Goal: Register for event/course

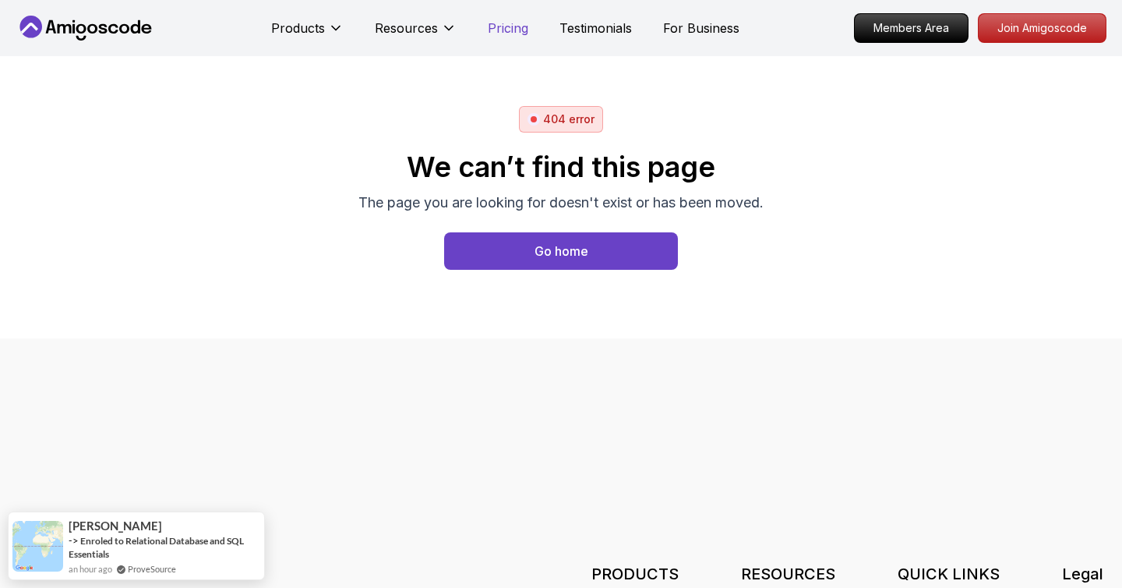
click at [516, 28] on p "Pricing" at bounding box center [508, 28] width 41 height 19
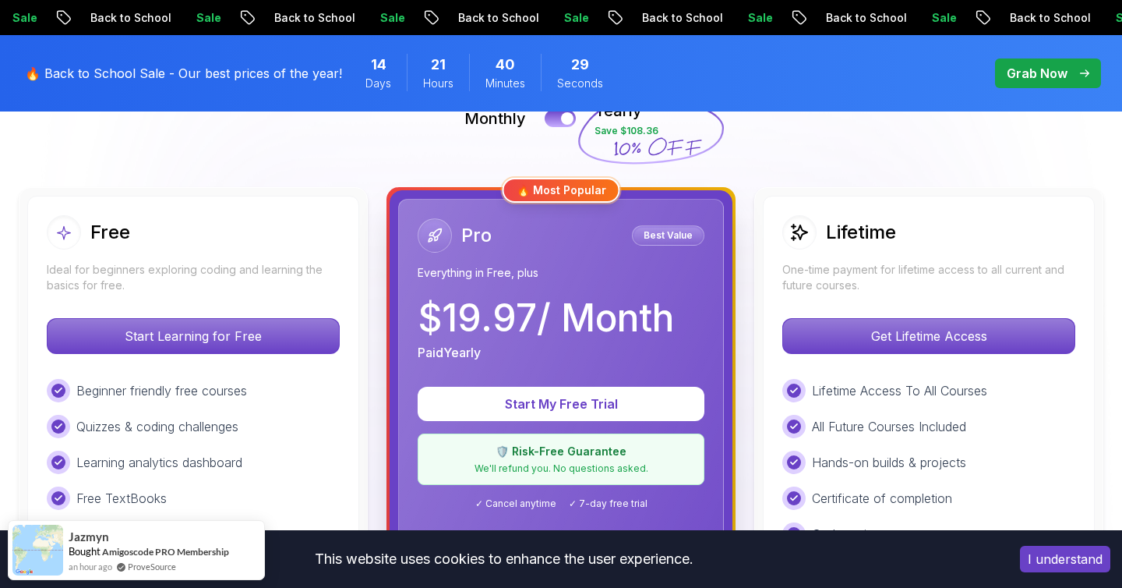
scroll to position [381, 0]
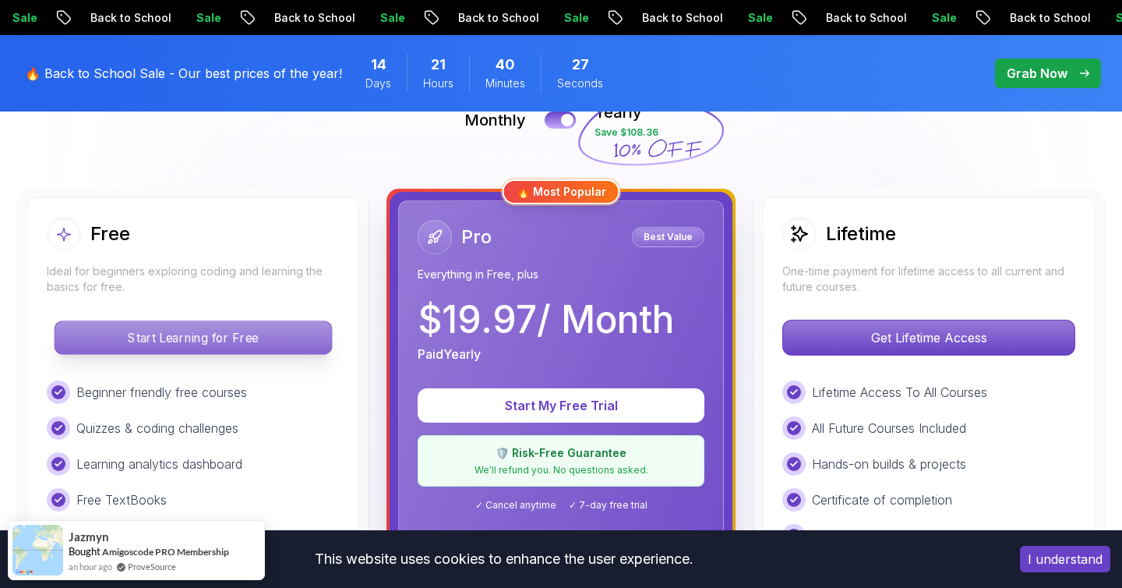
click at [171, 346] on p "Start Learning for Free" at bounding box center [193, 337] width 277 height 33
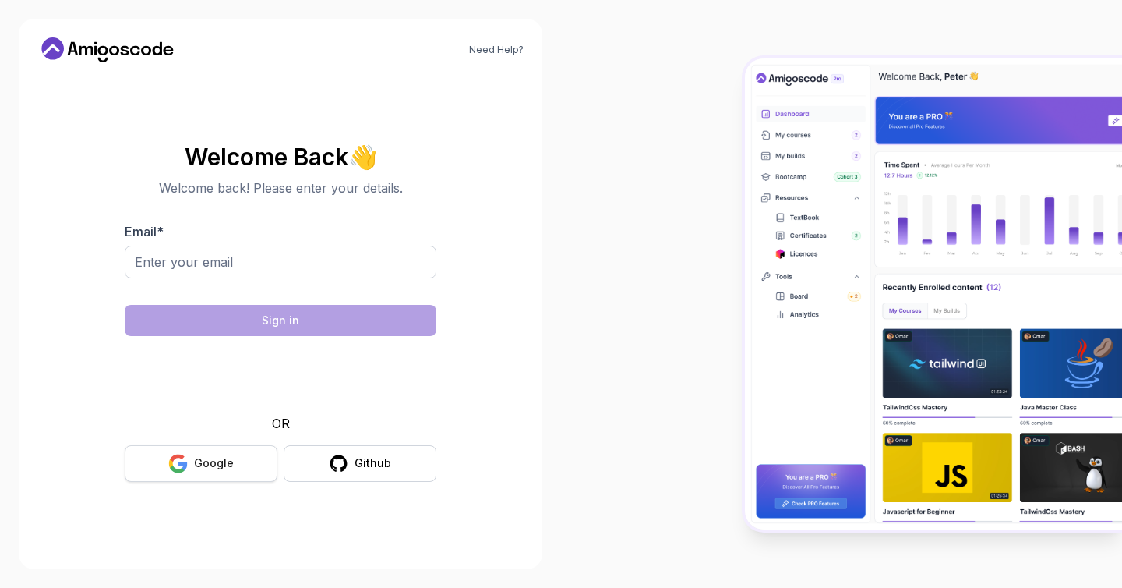
click at [261, 459] on button "Google" at bounding box center [201, 463] width 153 height 37
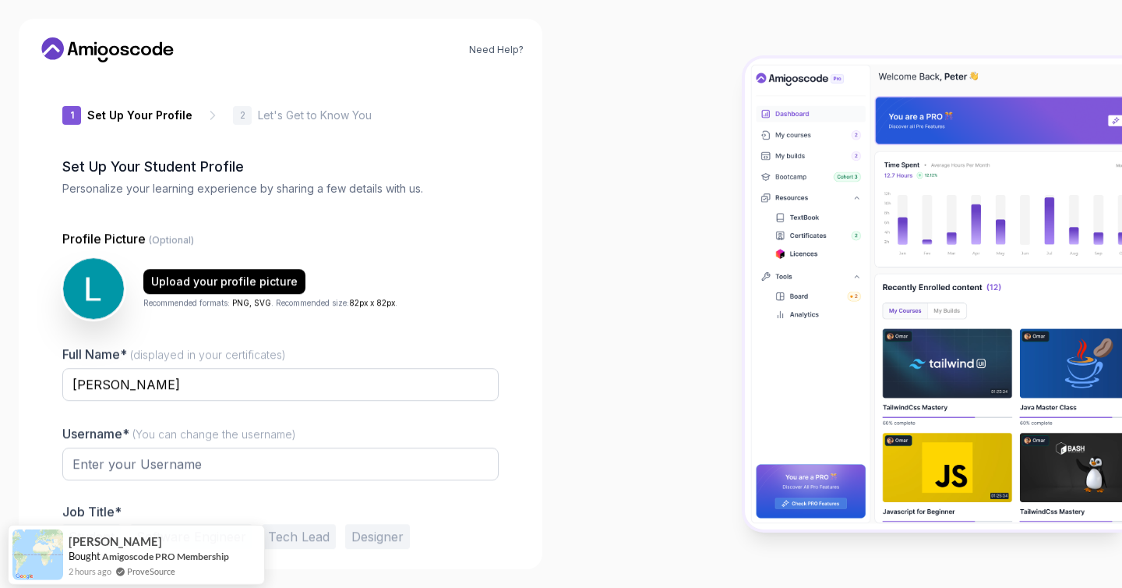
type input "mightybeetle46505"
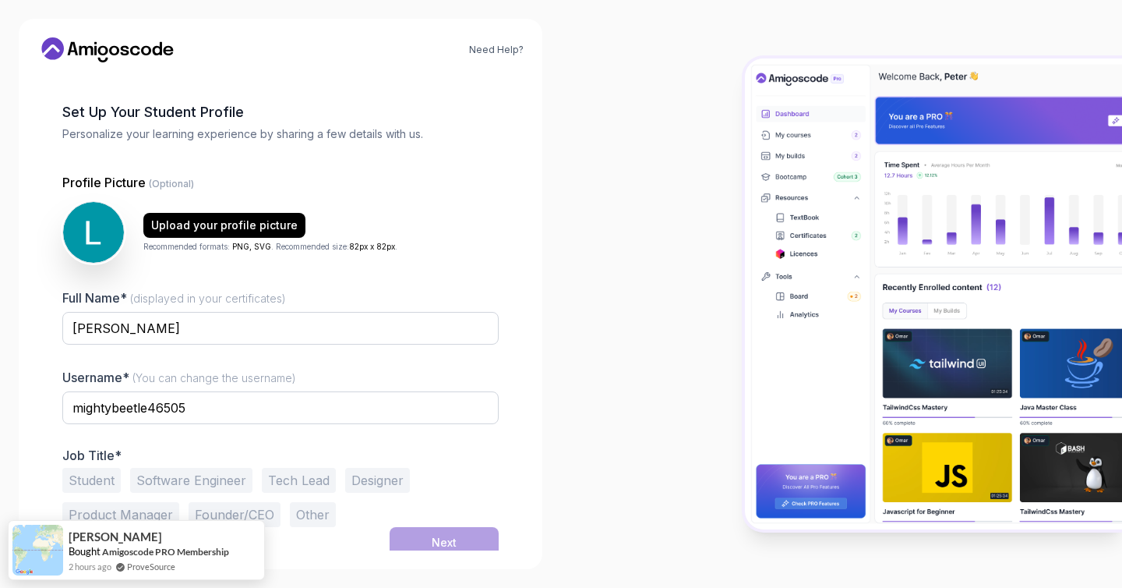
scroll to position [62, 0]
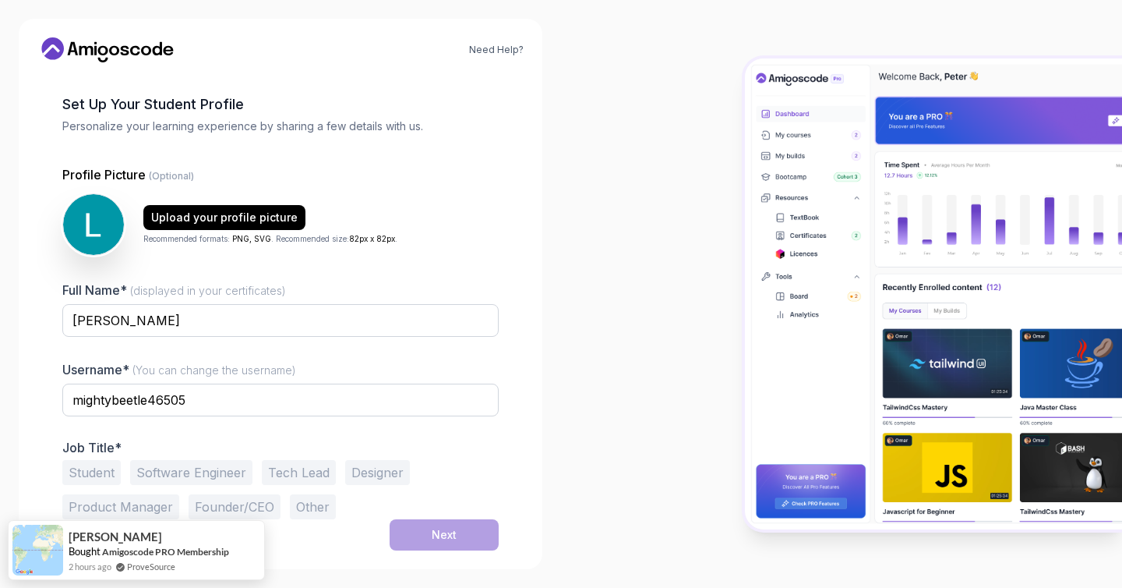
click at [168, 479] on button "Software Engineer" at bounding box center [191, 472] width 122 height 25
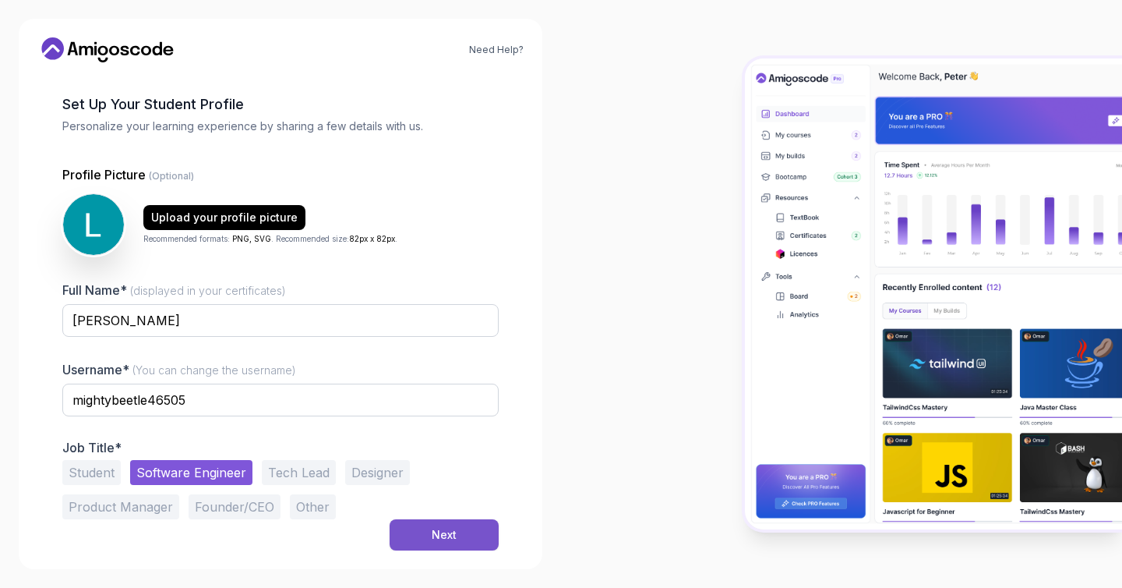
click at [401, 537] on button "Next" at bounding box center [444, 534] width 109 height 31
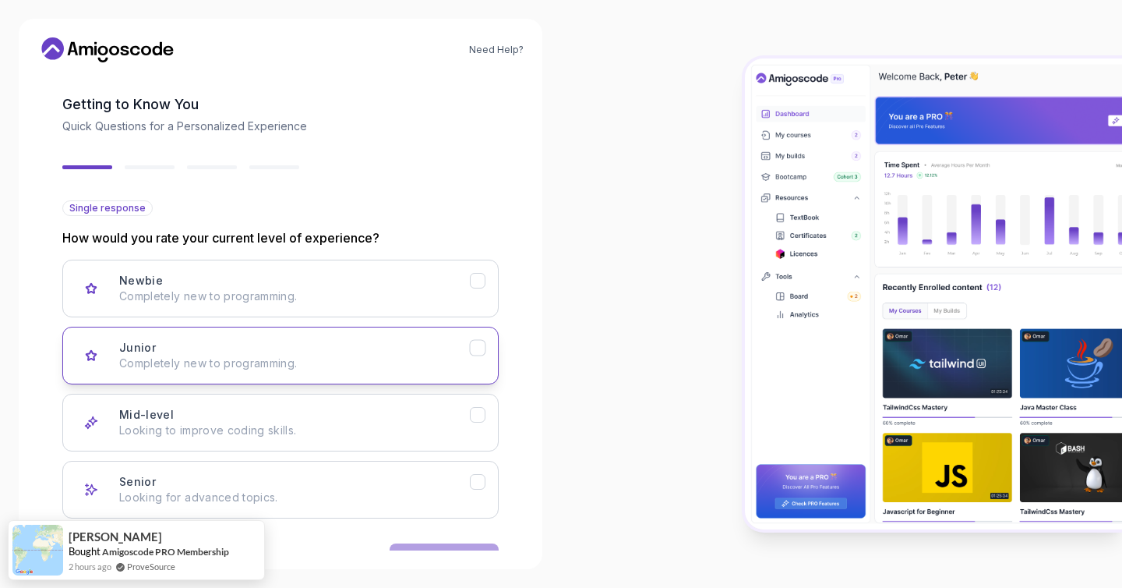
click at [277, 364] on p "Completely new to programming." at bounding box center [294, 363] width 351 height 16
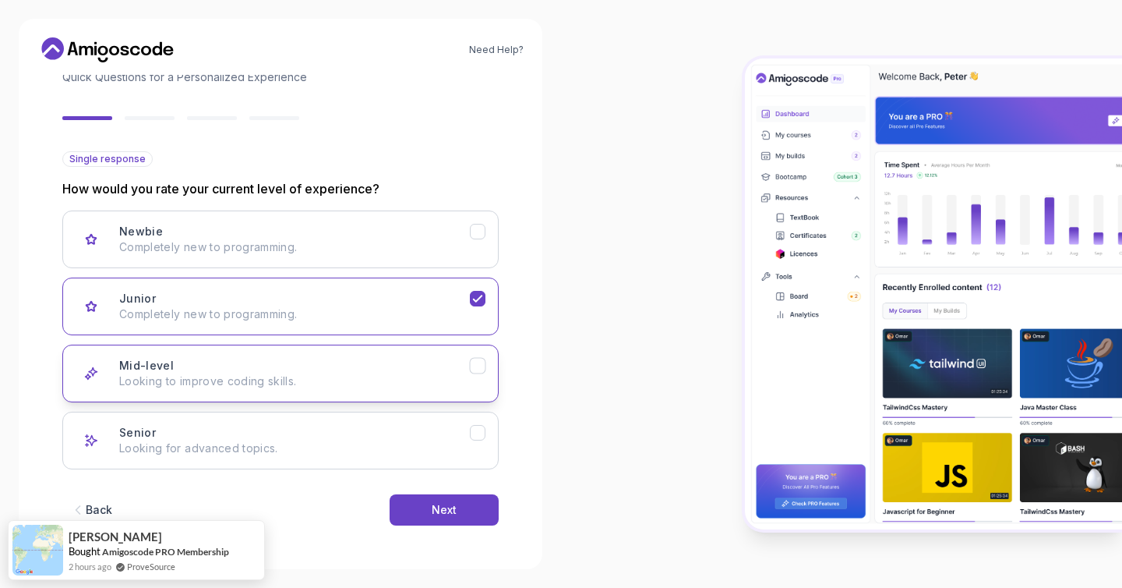
click at [316, 382] on p "Looking to improve coding skills." at bounding box center [294, 381] width 351 height 16
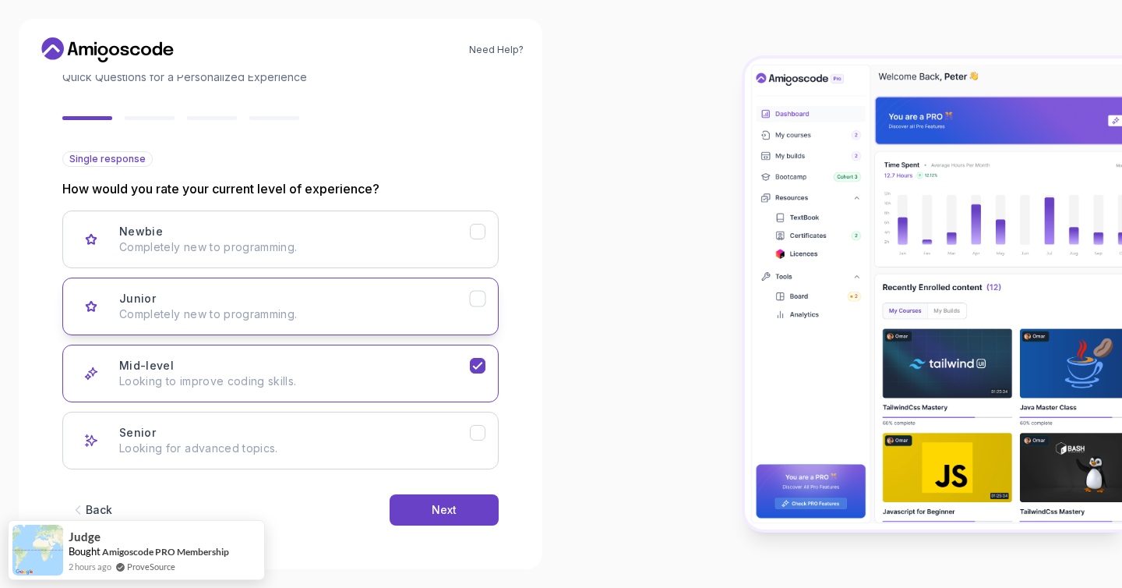
click at [303, 319] on p "Completely new to programming." at bounding box center [294, 314] width 351 height 16
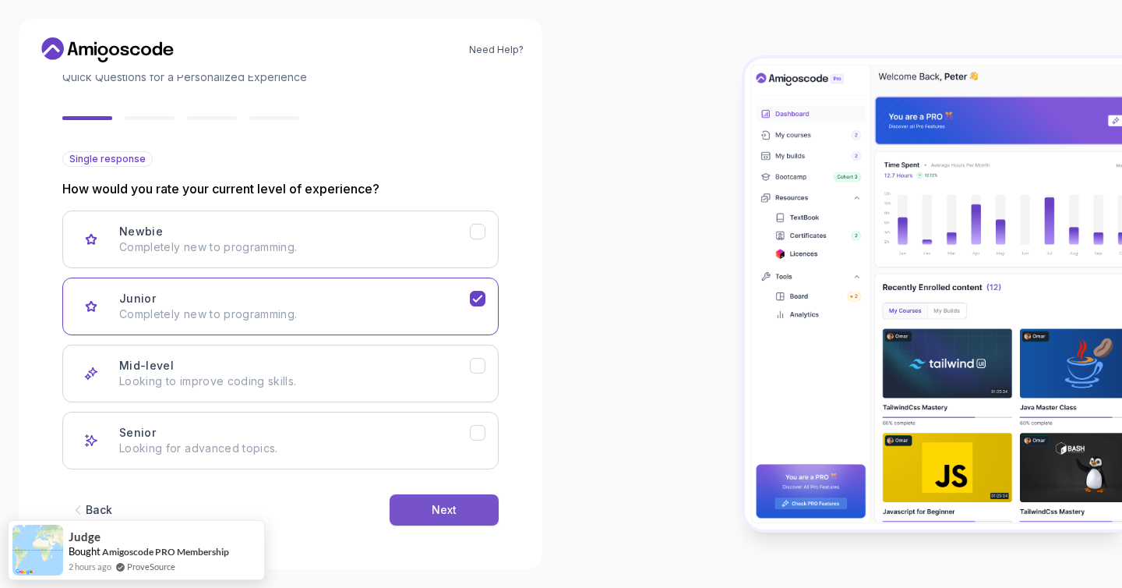
click at [415, 500] on button "Next" at bounding box center [444, 509] width 109 height 31
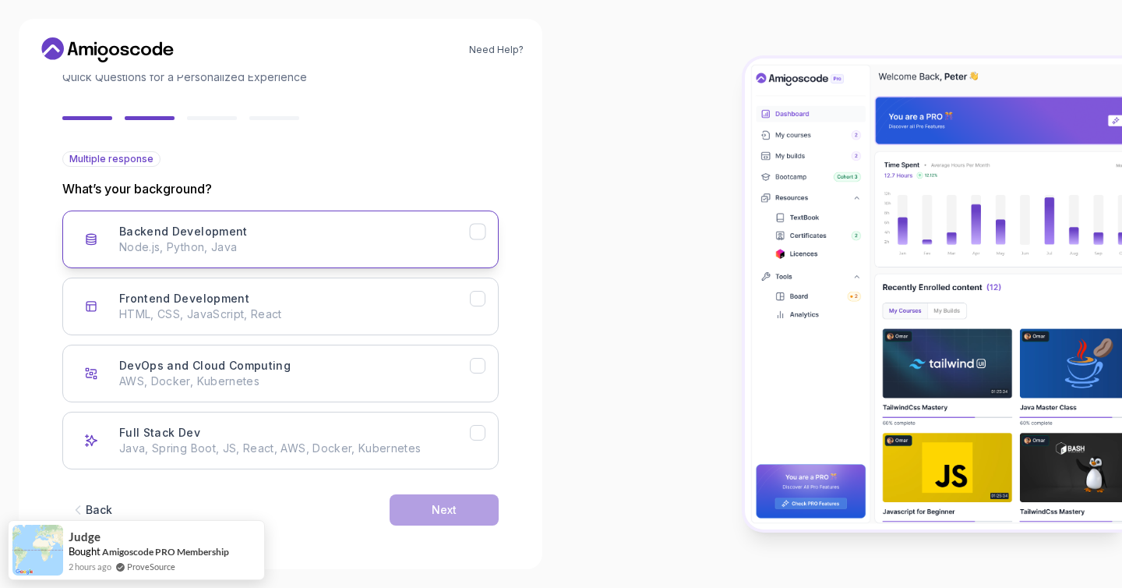
click at [238, 248] on p "Node.js, Python, Java" at bounding box center [294, 247] width 351 height 16
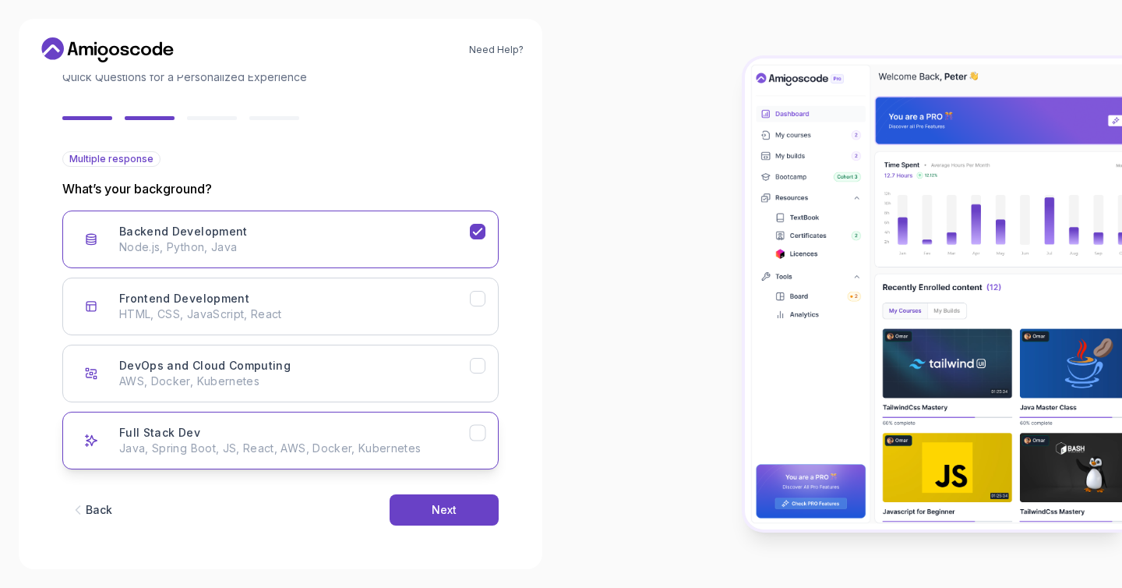
click at [271, 440] on p "Java, Spring Boot, JS, React, AWS, Docker, Kubernetes" at bounding box center [294, 448] width 351 height 16
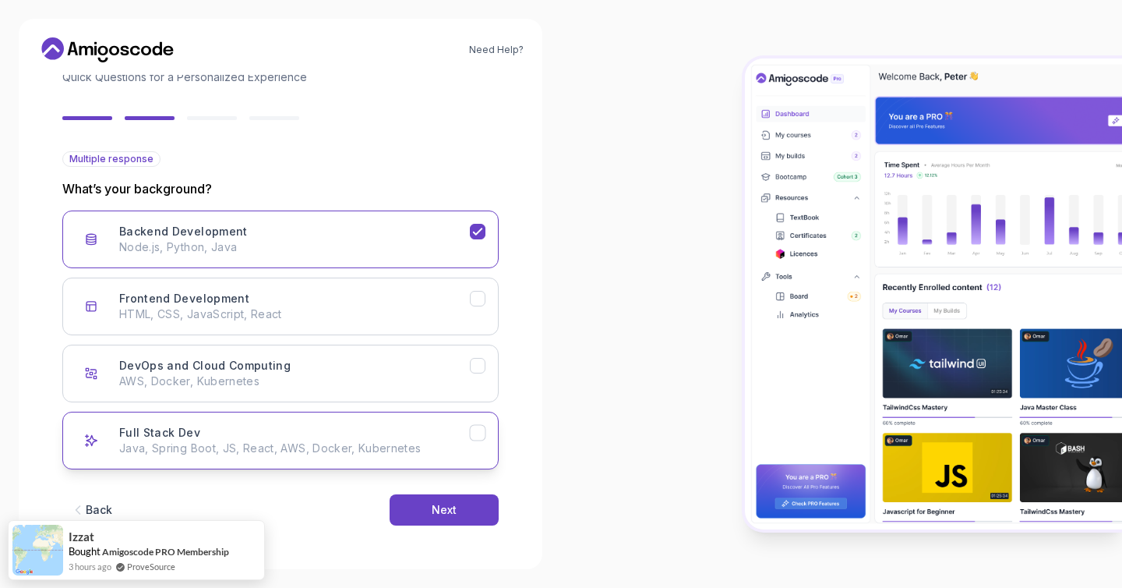
click at [271, 440] on p "Java, Spring Boot, JS, React, AWS, Docker, Kubernetes" at bounding box center [294, 448] width 351 height 16
click at [286, 244] on p "Node.js, Python, Java" at bounding box center [294, 247] width 351 height 16
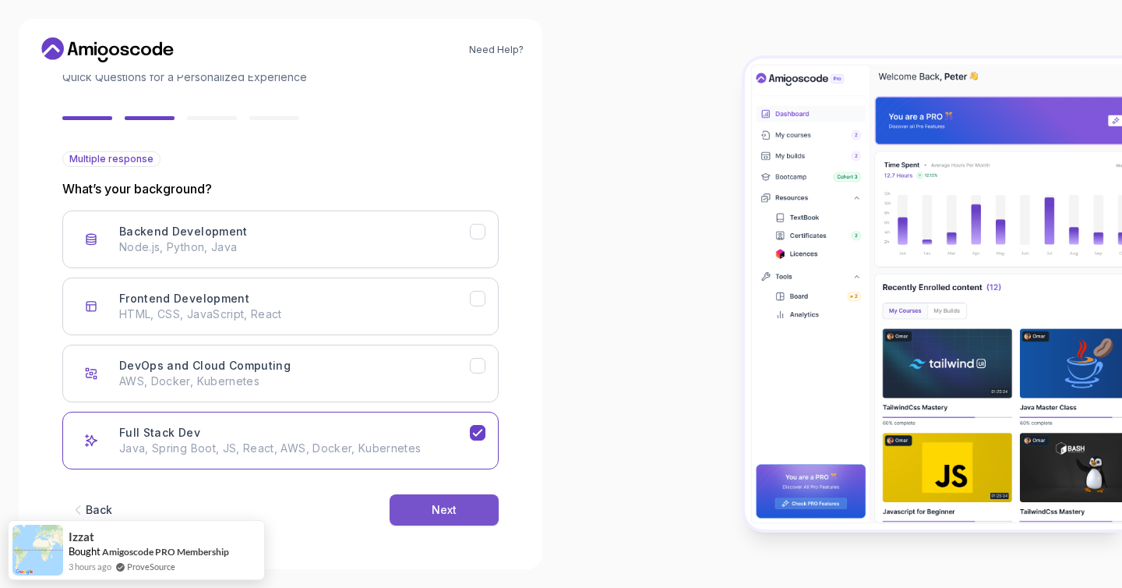
click at [409, 506] on button "Next" at bounding box center [444, 509] width 109 height 31
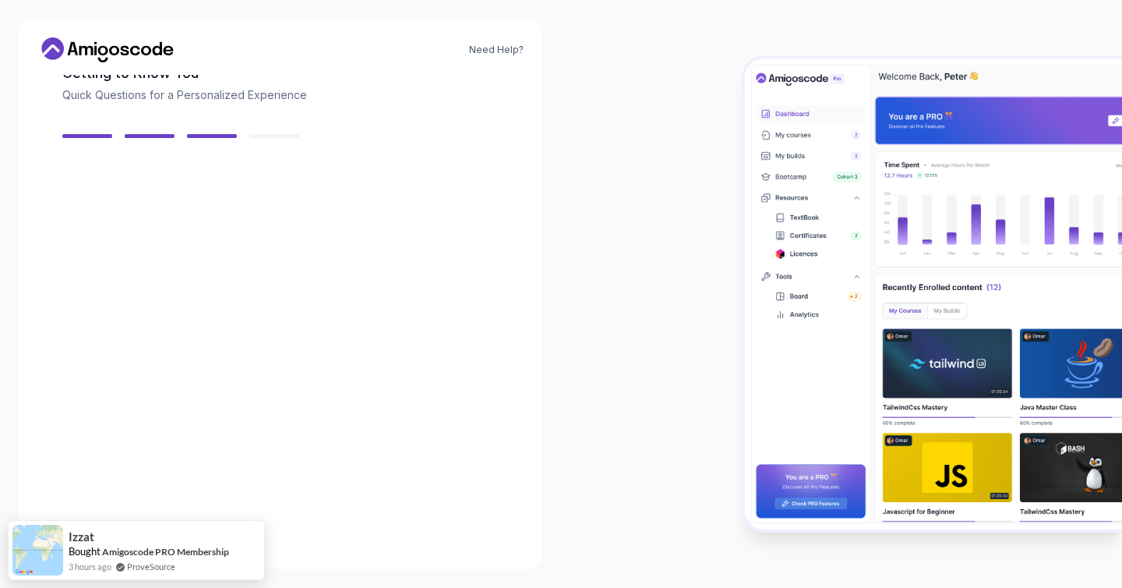
scroll to position [93, 0]
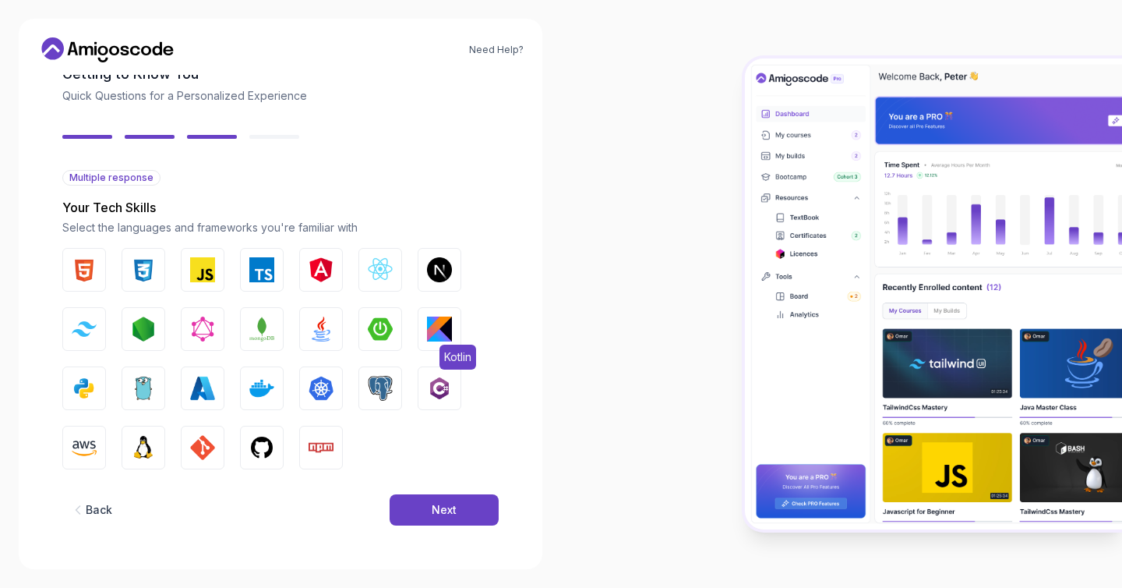
click at [437, 331] on img "button" at bounding box center [439, 328] width 25 height 25
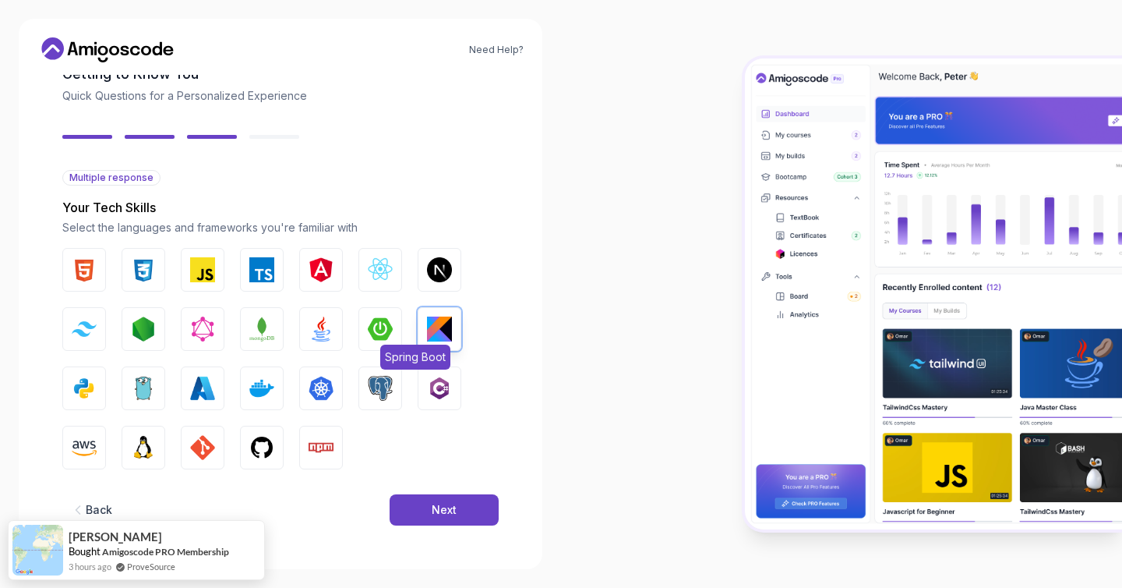
click at [383, 334] on img "button" at bounding box center [380, 328] width 25 height 25
click at [326, 336] on img "button" at bounding box center [321, 328] width 25 height 25
click at [247, 330] on button "MongoDB" at bounding box center [262, 329] width 44 height 44
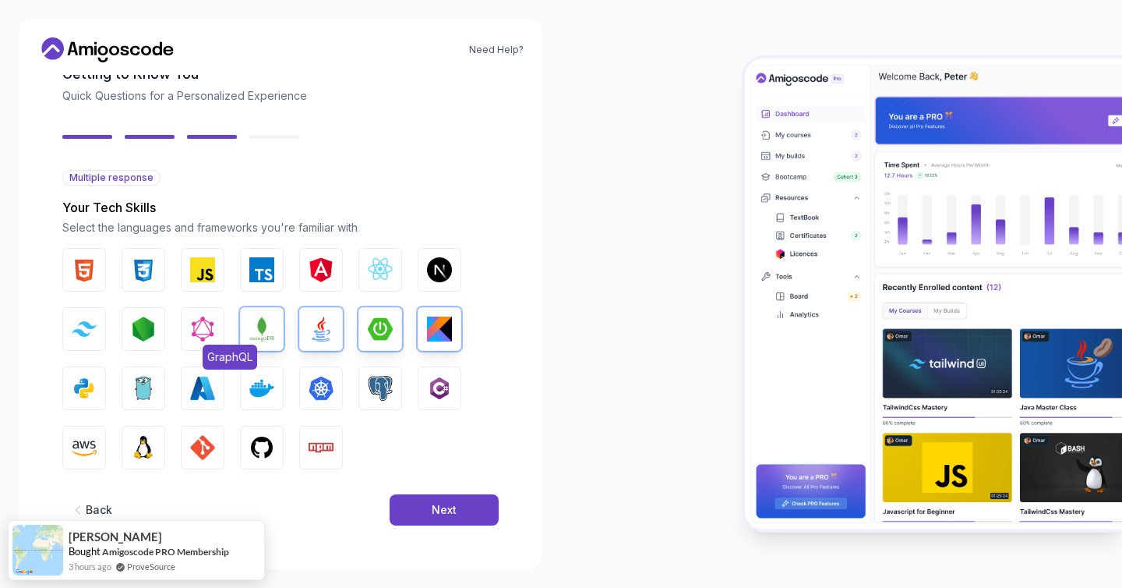
click at [208, 326] on img "button" at bounding box center [202, 328] width 25 height 25
click at [153, 323] on img "button" at bounding box center [143, 328] width 25 height 25
click at [89, 387] on img "button" at bounding box center [84, 388] width 25 height 25
click at [262, 389] on img "button" at bounding box center [261, 388] width 25 height 25
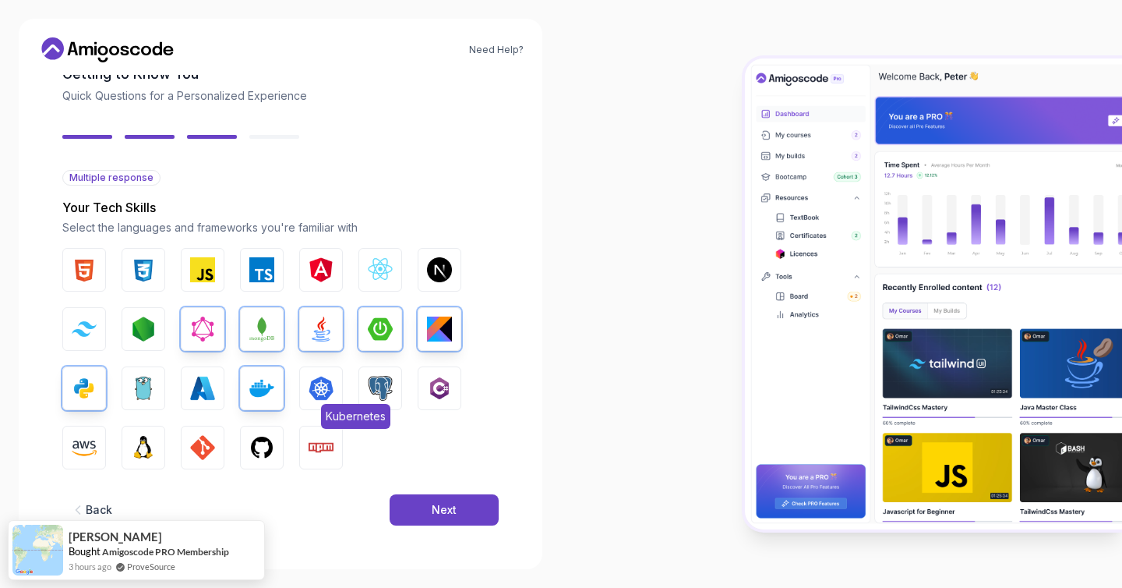
click at [314, 390] on img "button" at bounding box center [321, 388] width 25 height 25
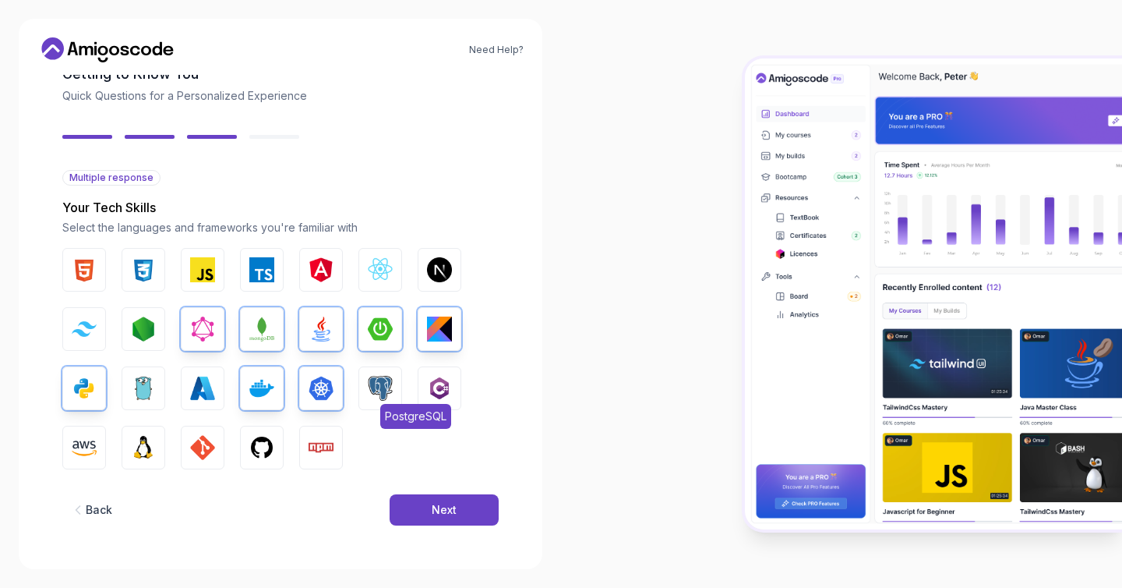
click at [376, 390] on img "button" at bounding box center [380, 388] width 25 height 25
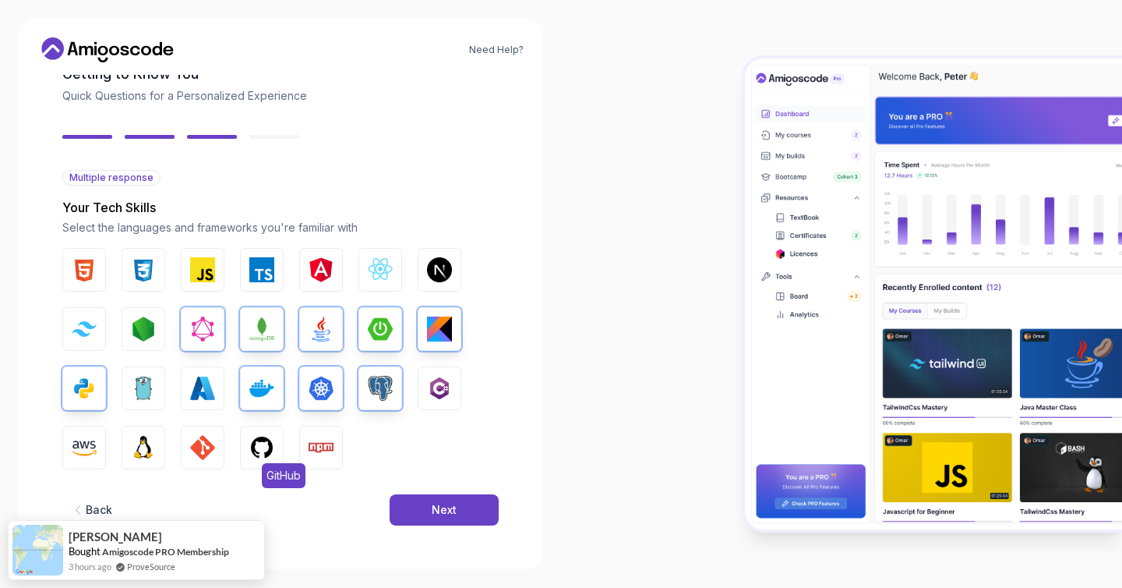
click at [255, 449] on img "button" at bounding box center [261, 447] width 25 height 25
click at [196, 450] on img "button" at bounding box center [202, 447] width 25 height 25
click at [146, 447] on img "button" at bounding box center [143, 447] width 25 height 25
click at [107, 441] on div "HTML CSS JavaScript TypeScript Angular React.js Next.js Tailwind CSS Node.js Gr…" at bounding box center [280, 358] width 436 height 221
click at [85, 439] on img "button" at bounding box center [84, 447] width 25 height 25
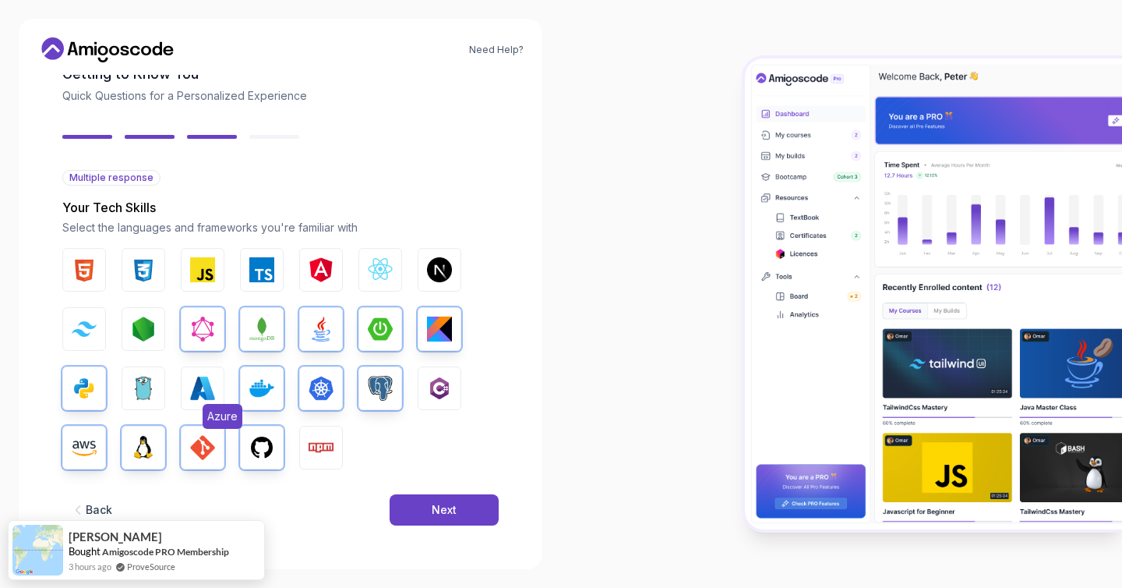
click at [203, 407] on span "Azure" at bounding box center [223, 416] width 40 height 25
click at [407, 516] on button "Next" at bounding box center [444, 509] width 109 height 31
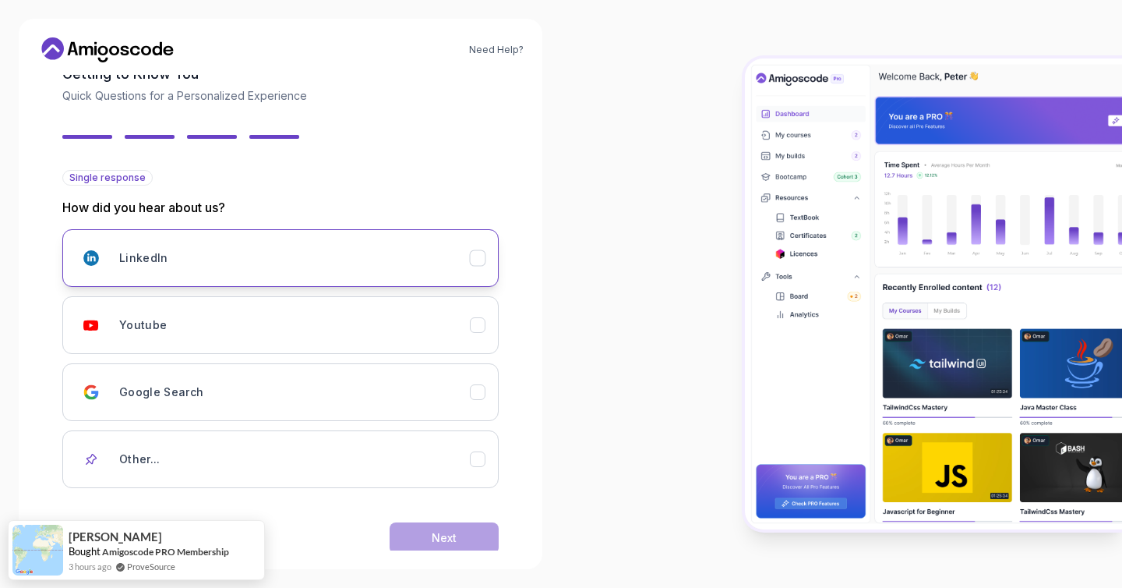
scroll to position [121, 0]
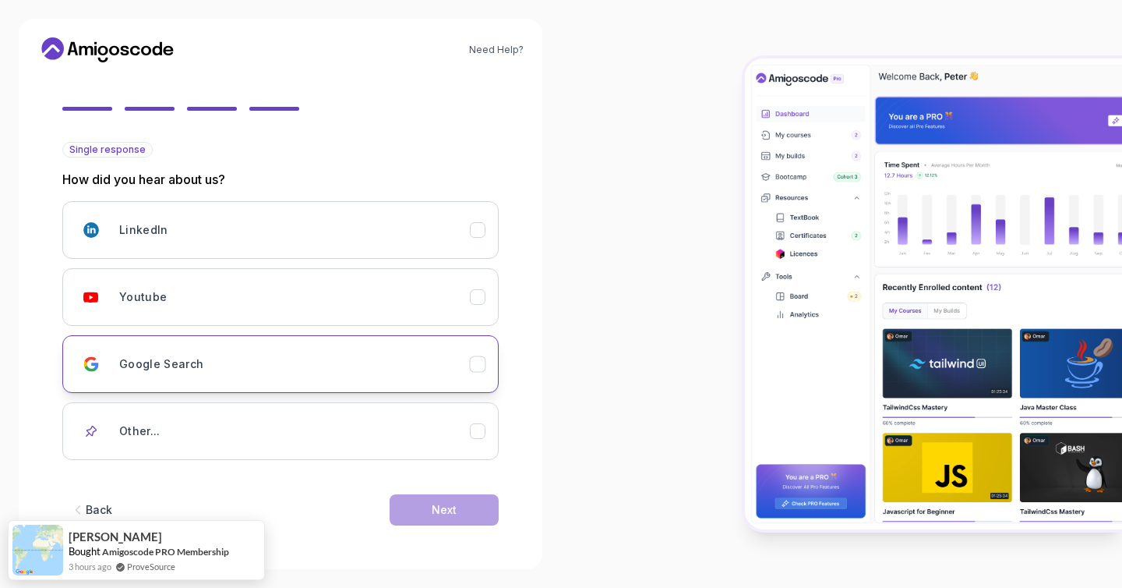
click at [224, 348] on div "Google Search" at bounding box center [294, 363] width 351 height 31
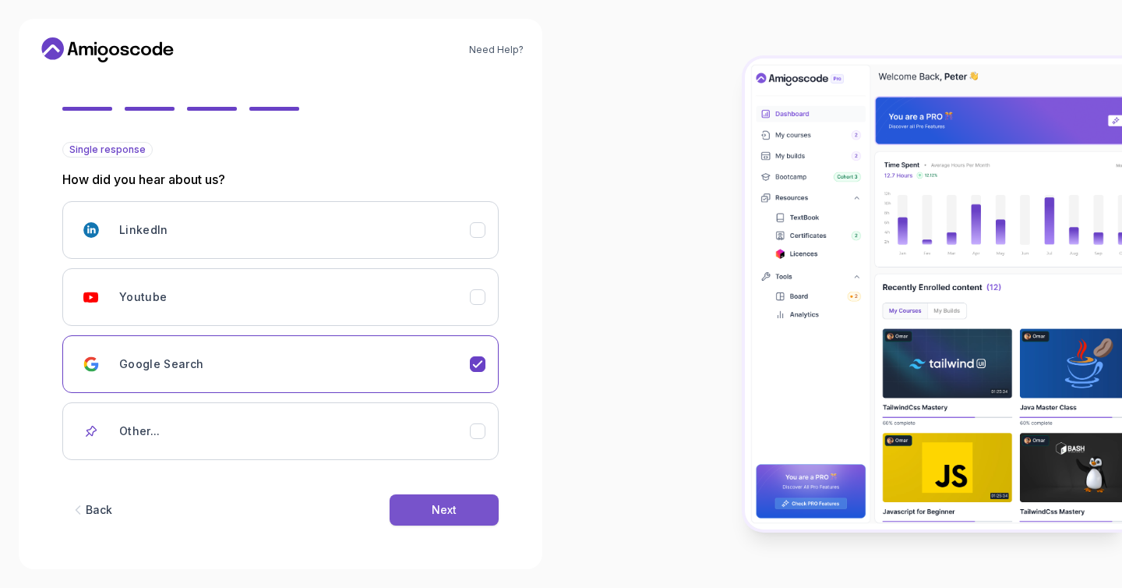
click at [399, 505] on button "Next" at bounding box center [444, 509] width 109 height 31
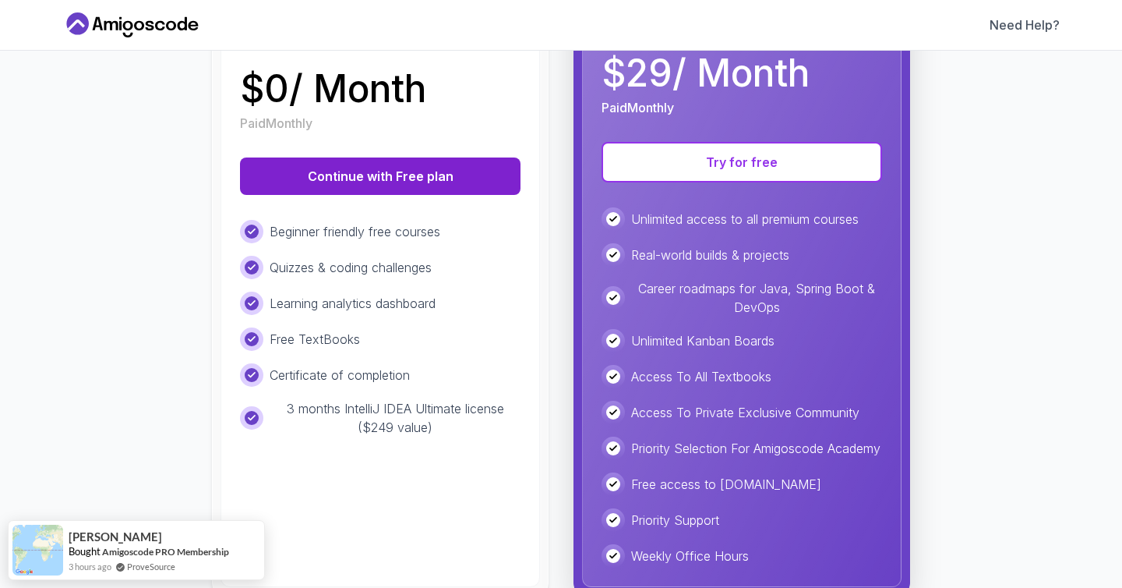
scroll to position [269, 0]
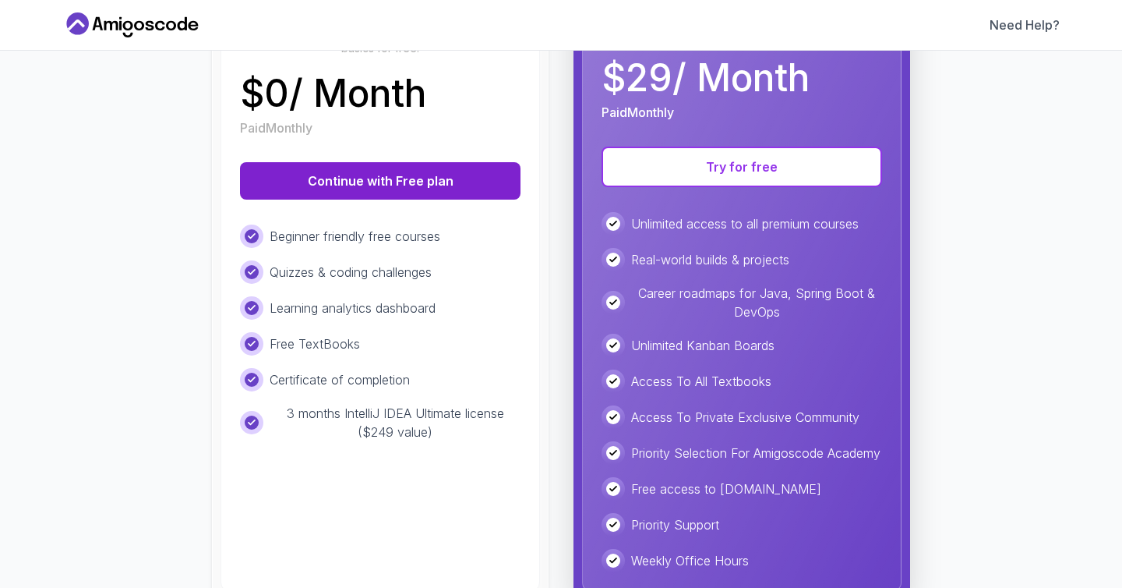
click at [362, 196] on button "Continue with Free plan" at bounding box center [380, 180] width 281 height 37
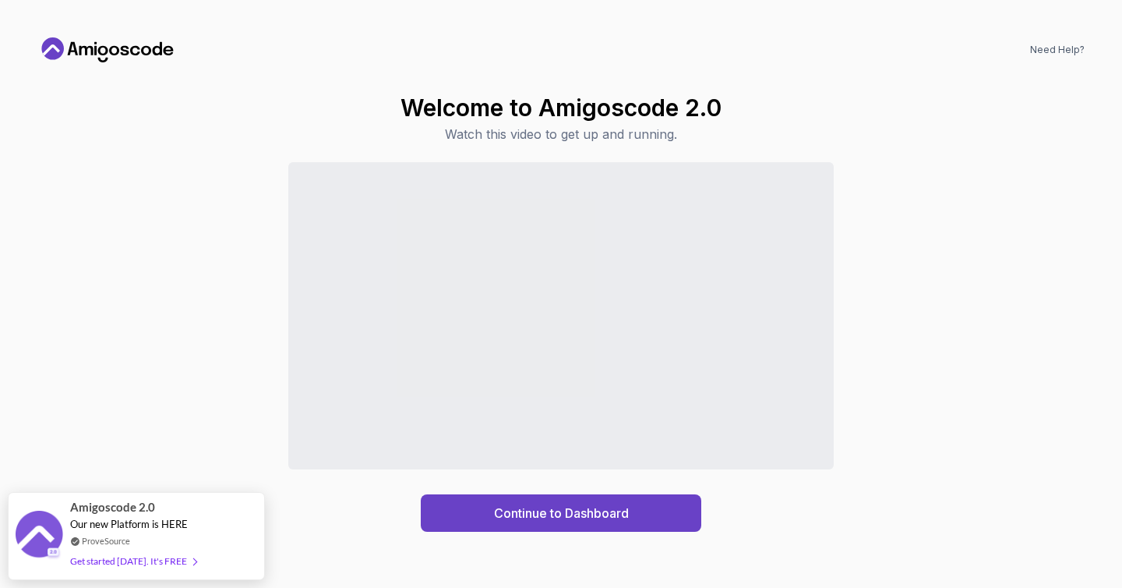
click at [217, 274] on div "Continue to Dashboard" at bounding box center [560, 346] width 1047 height 369
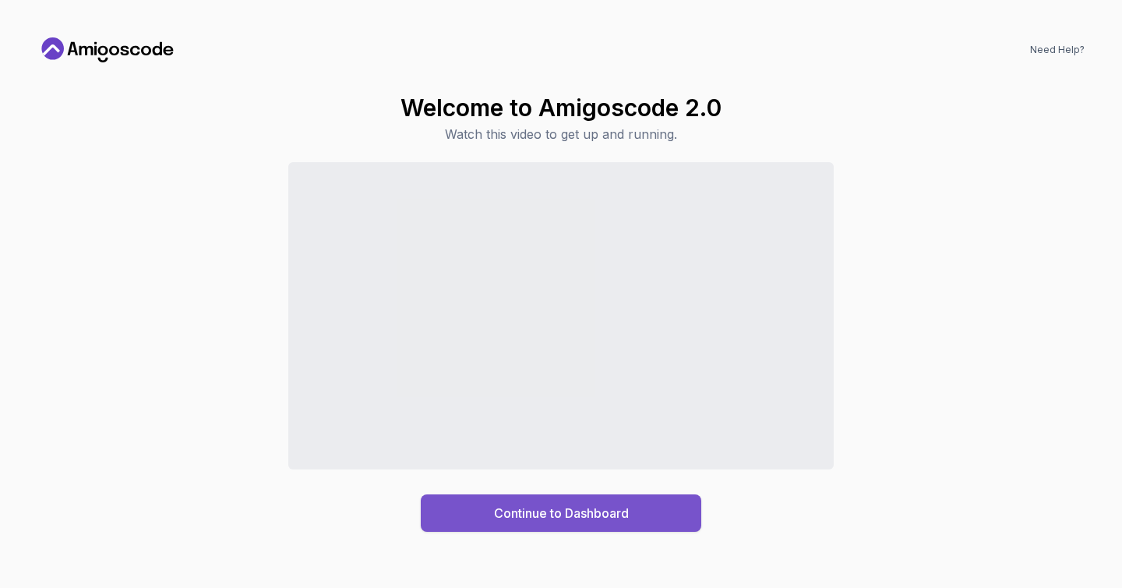
click at [503, 511] on div "Continue to Dashboard" at bounding box center [561, 512] width 135 height 19
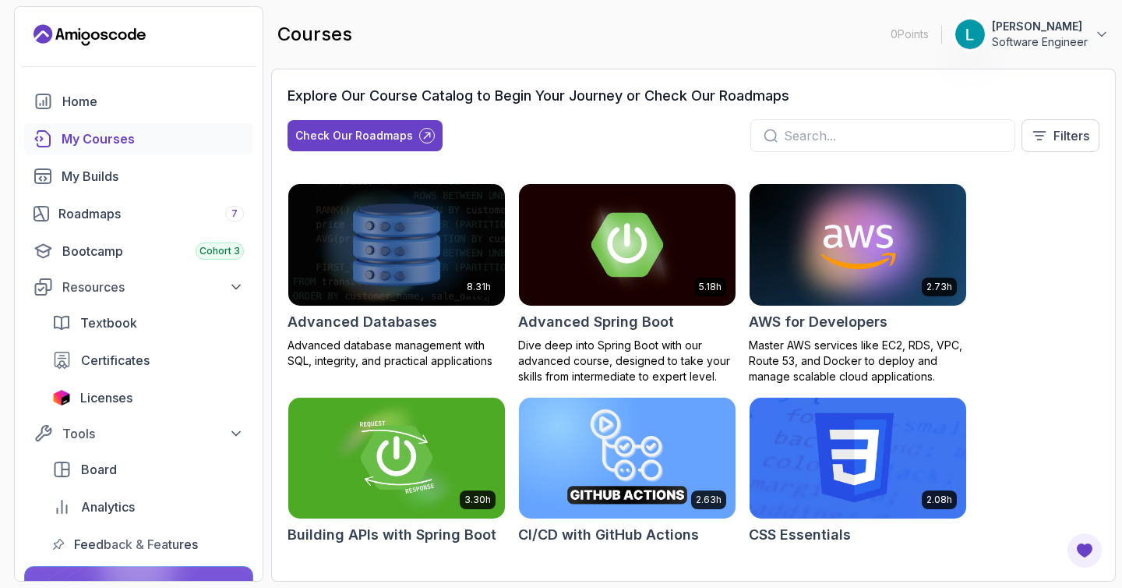
click at [628, 130] on div "Check Our Roadmaps Filters" at bounding box center [694, 135] width 812 height 33
click at [575, 140] on div "Check Our Roadmaps Filters" at bounding box center [694, 135] width 812 height 33
click at [140, 240] on link "Bootcamp Cohort 3" at bounding box center [138, 250] width 229 height 31
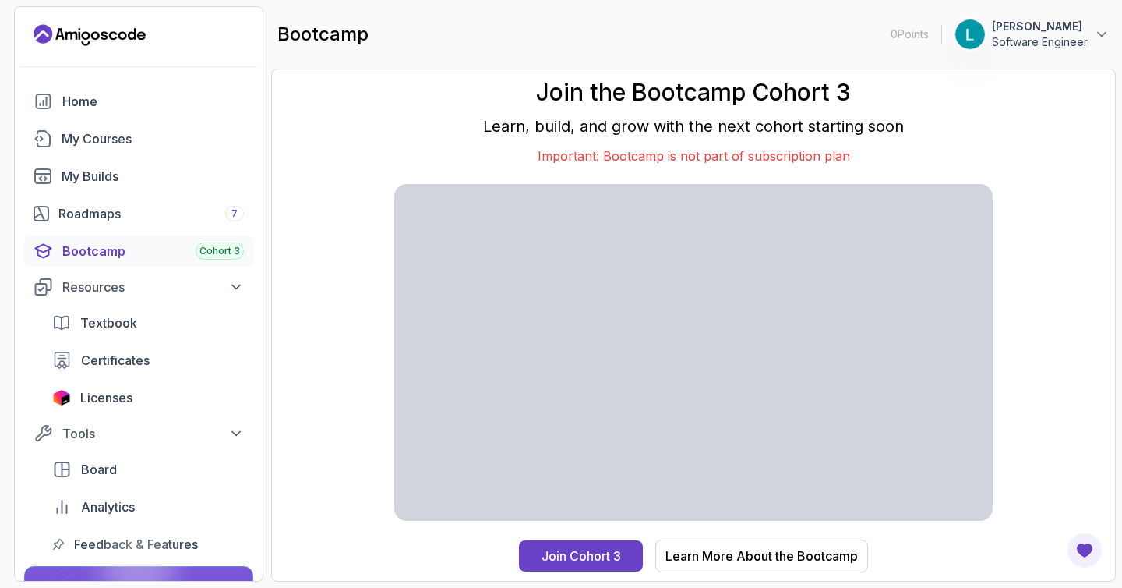
click at [630, 155] on p "Important: Bootcamp is not part of subscription plan" at bounding box center [693, 155] width 598 height 19
click at [740, 547] on div "Learn More About the Bootcamp" at bounding box center [761, 555] width 192 height 19
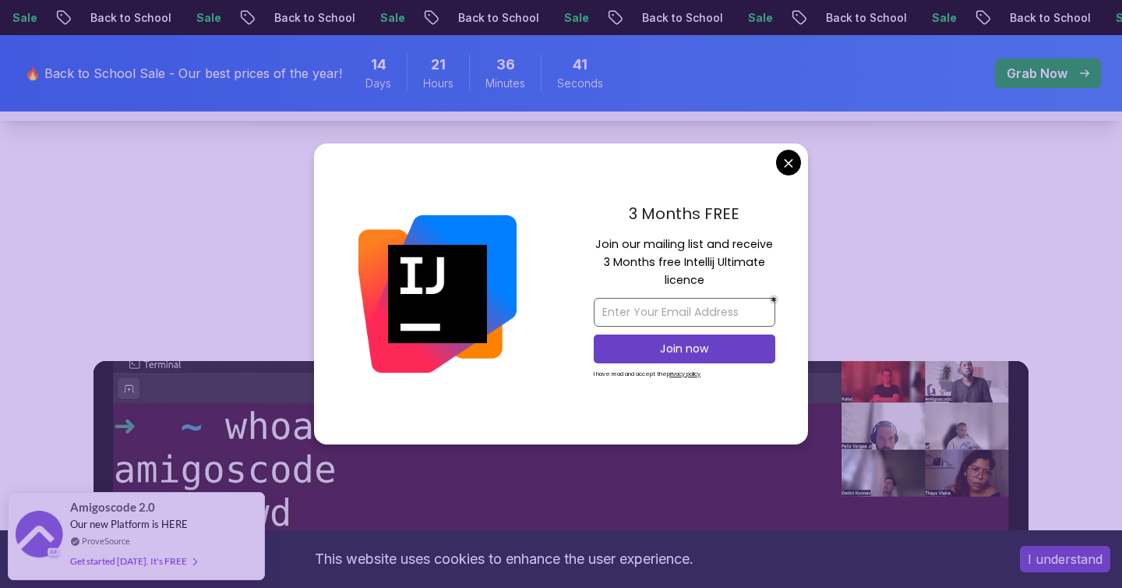
scroll to position [573, 0]
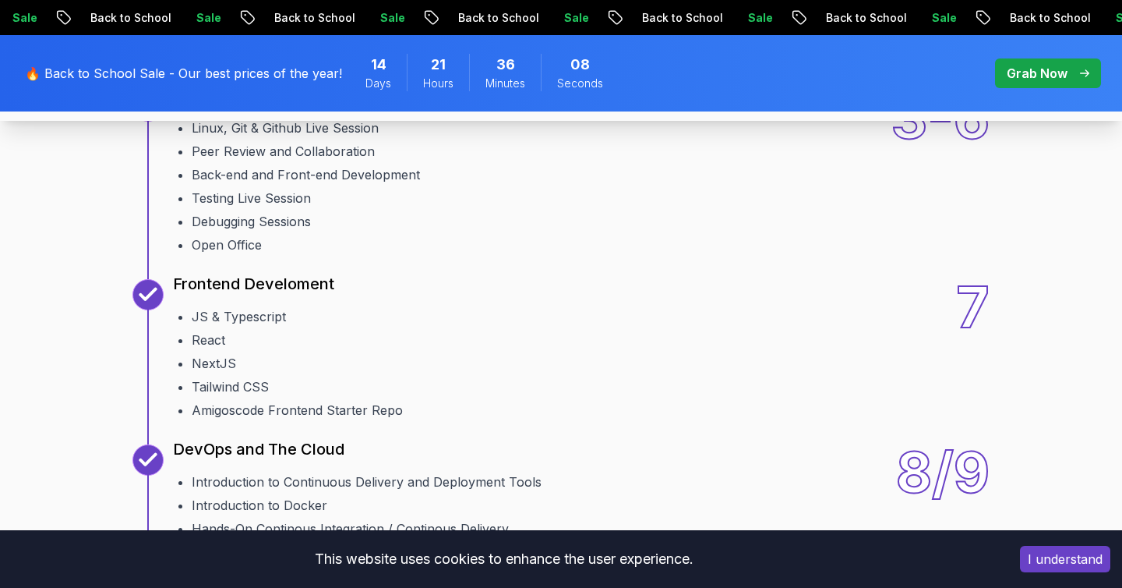
scroll to position [2163, 0]
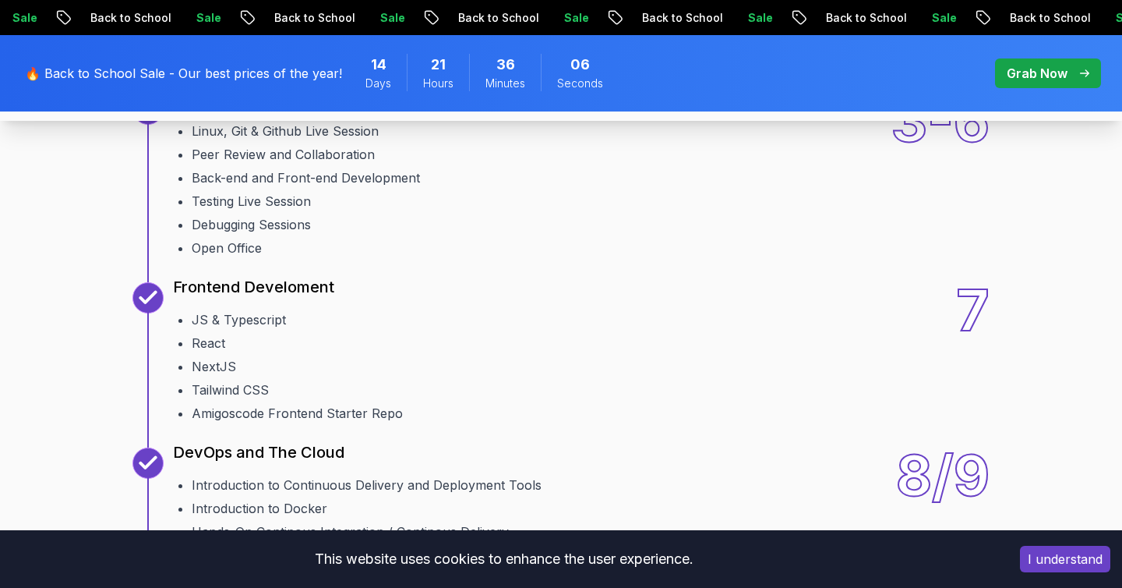
click at [221, 45] on li "Database Design Implementation" at bounding box center [382, 35] width 380 height 19
click at [220, 69] on li "API Design Implementation" at bounding box center [382, 59] width 380 height 19
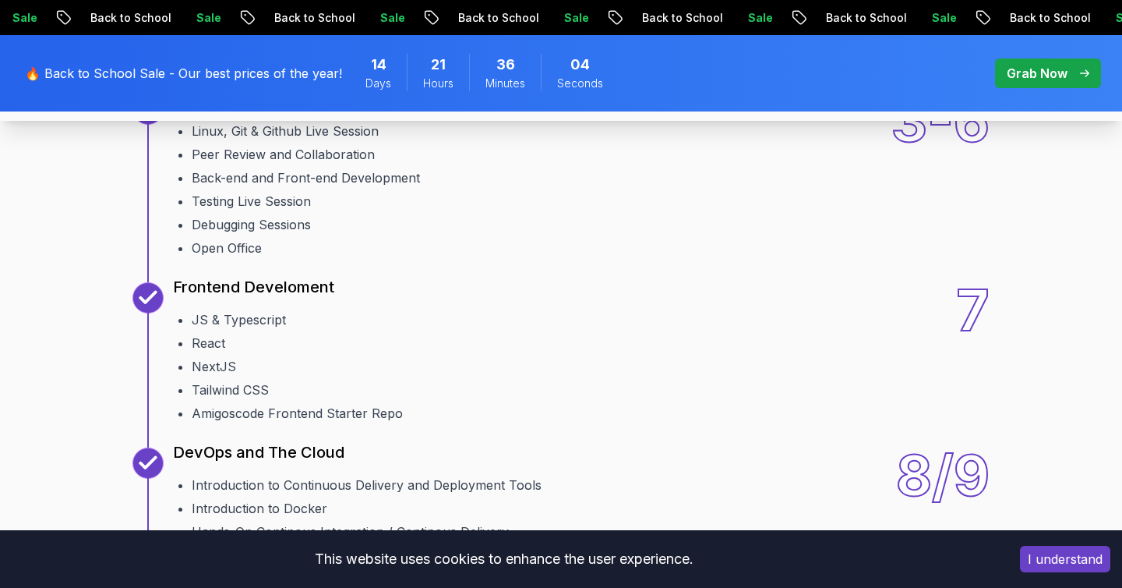
click at [220, 69] on li "API Design Implementation" at bounding box center [382, 59] width 380 height 19
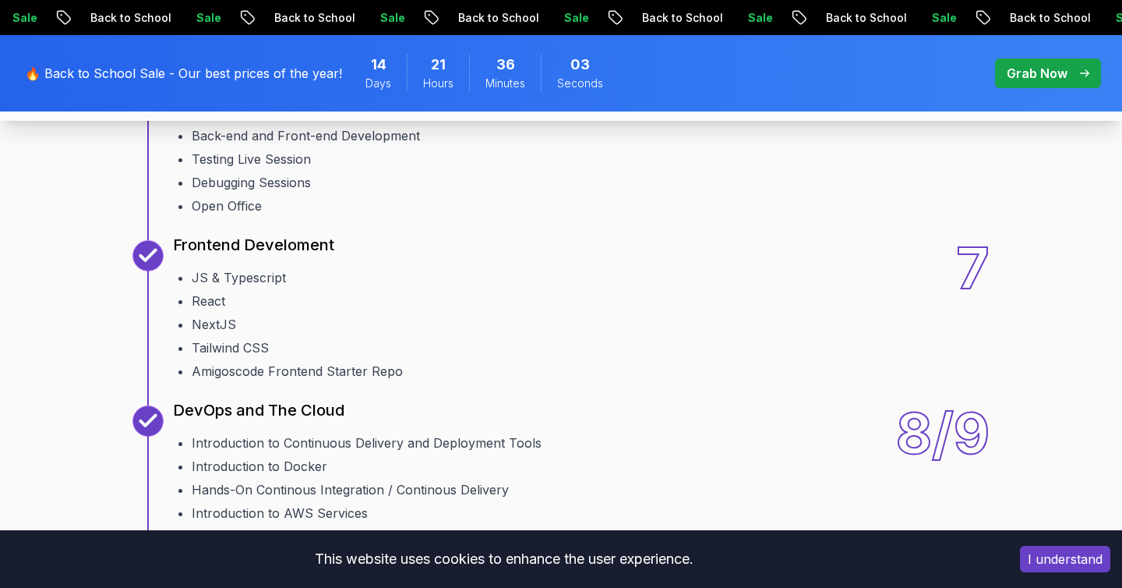
scroll to position [2216, 0]
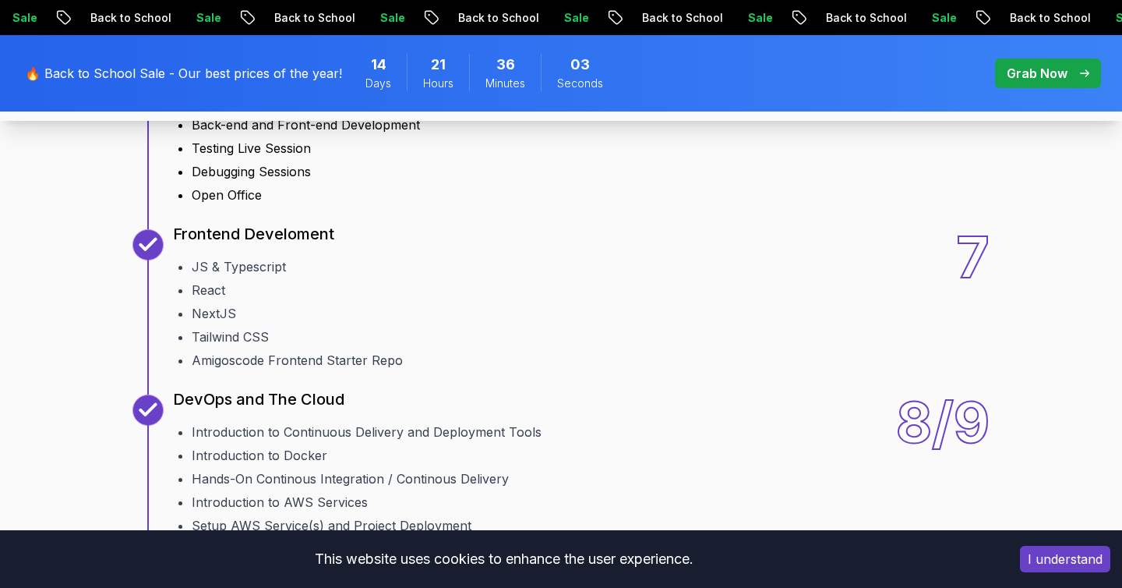
click at [224, 87] on li "Linux, Git & Github Live Session" at bounding box center [306, 78] width 228 height 19
click at [217, 111] on li "Peer Review and Collaboration" at bounding box center [306, 101] width 228 height 19
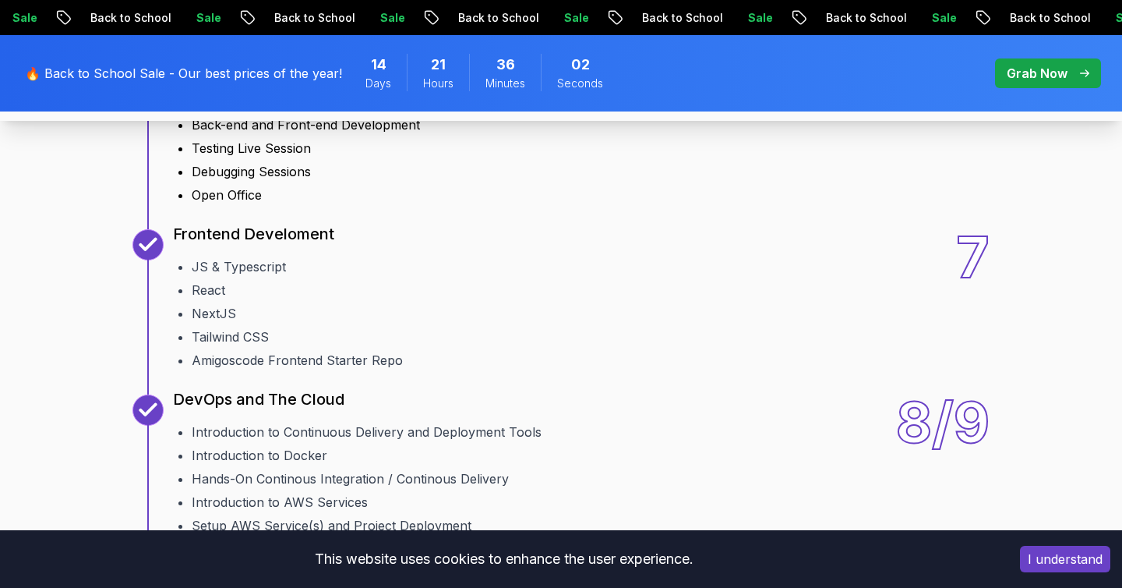
click at [217, 111] on li "Peer Review and Collaboration" at bounding box center [306, 101] width 228 height 19
click at [219, 134] on li "Back-end and Front-end Development" at bounding box center [306, 124] width 228 height 19
click at [219, 157] on li "Testing Live Session" at bounding box center [306, 148] width 228 height 19
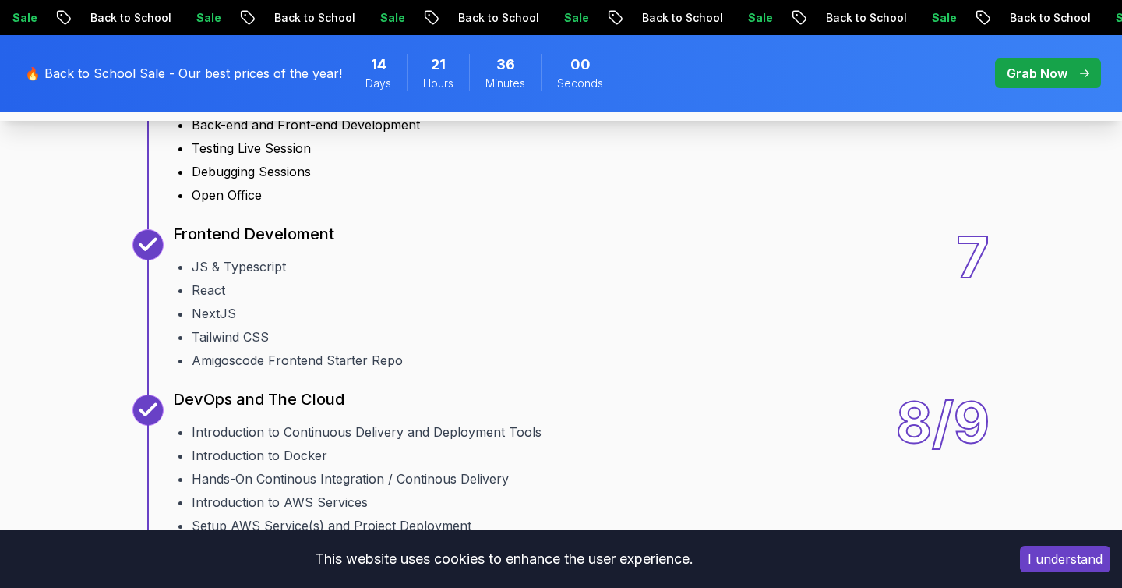
click at [219, 157] on li "Testing Live Session" at bounding box center [306, 148] width 228 height 19
click at [217, 181] on li "Debugging Sessions" at bounding box center [306, 171] width 228 height 19
click at [210, 204] on li "Open Office" at bounding box center [306, 194] width 228 height 19
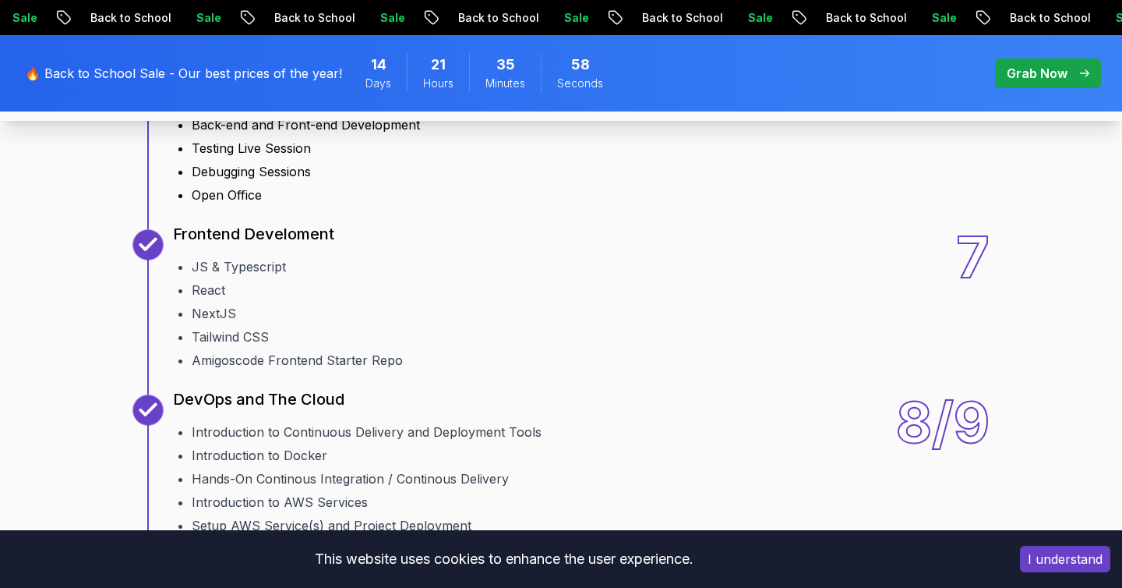
click at [210, 204] on li "Open Office" at bounding box center [306, 194] width 228 height 19
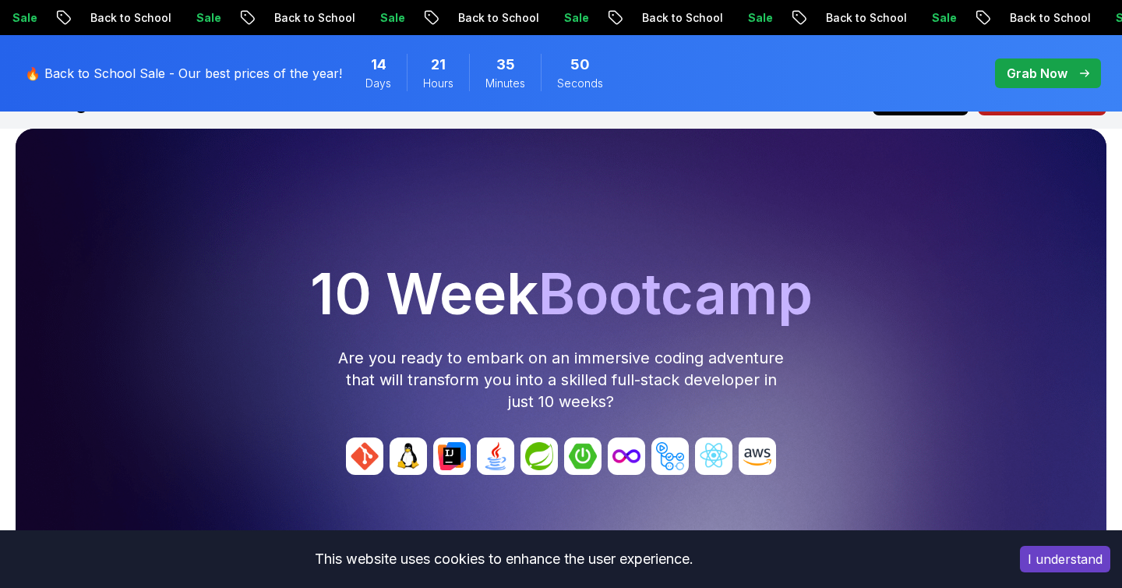
scroll to position [0, 0]
